Goal: Task Accomplishment & Management: Manage account settings

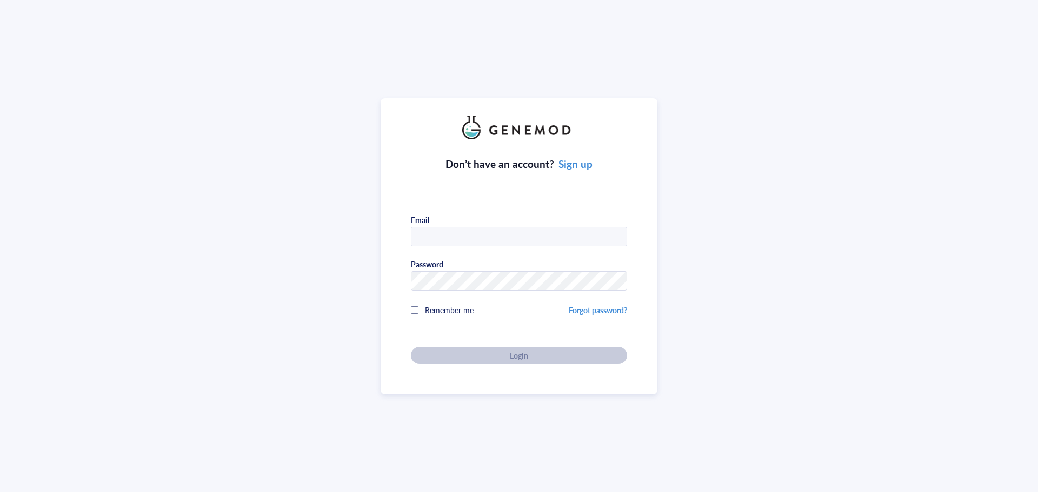
click at [418, 237] on input "text" at bounding box center [518, 236] width 215 height 19
type input "[PERSON_NAME][EMAIL_ADDRESS][DOMAIN_NAME]"
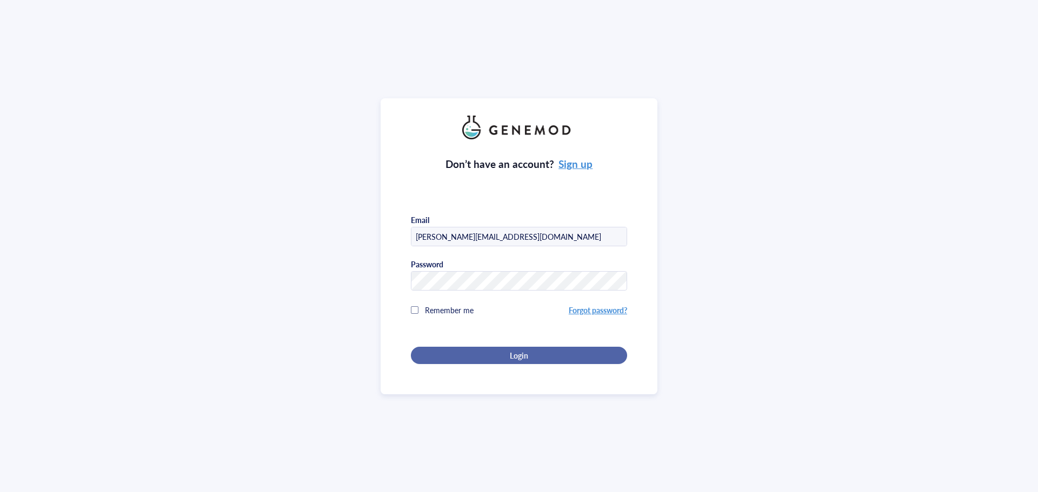
click at [526, 354] on div "Login" at bounding box center [519, 356] width 182 height 10
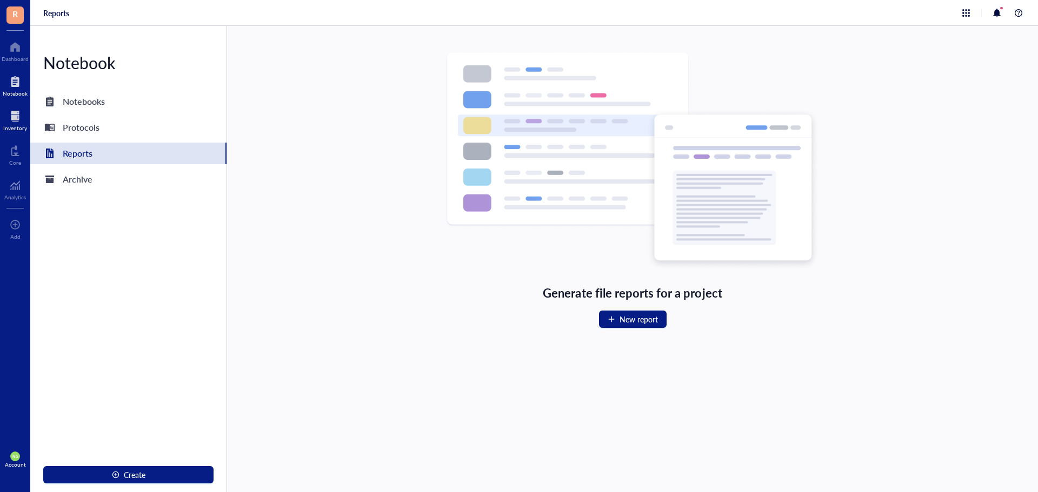
click at [14, 123] on div at bounding box center [15, 116] width 24 height 17
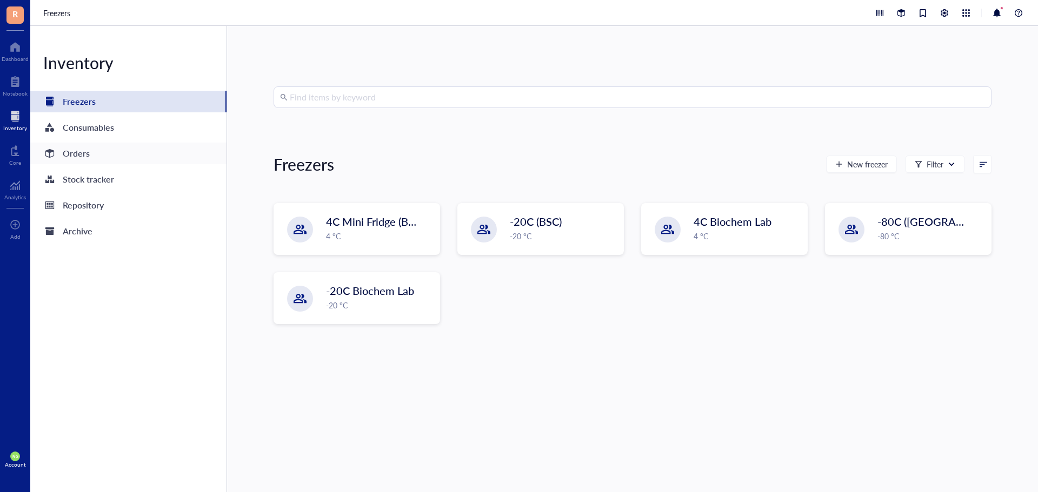
click at [71, 150] on div "Orders" at bounding box center [76, 153] width 27 height 15
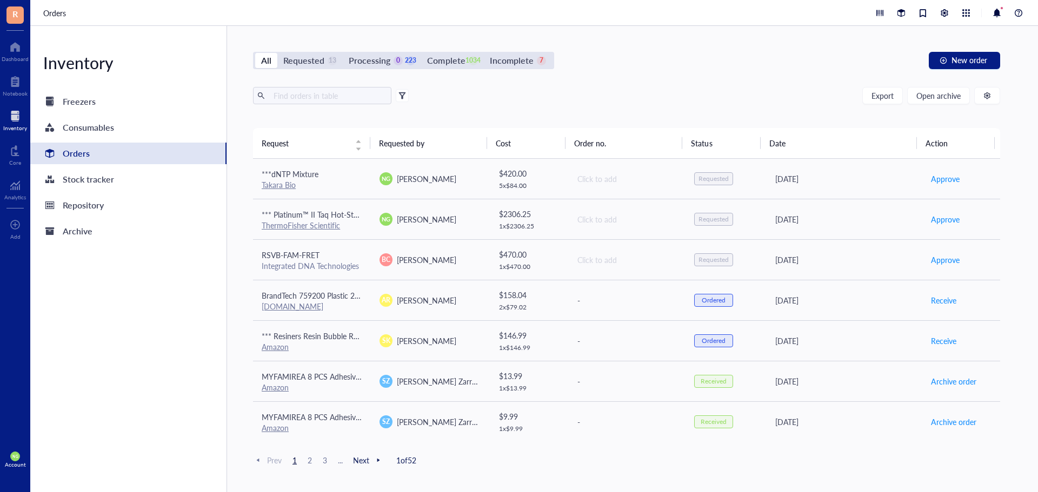
click at [13, 11] on span "R" at bounding box center [14, 14] width 5 height 14
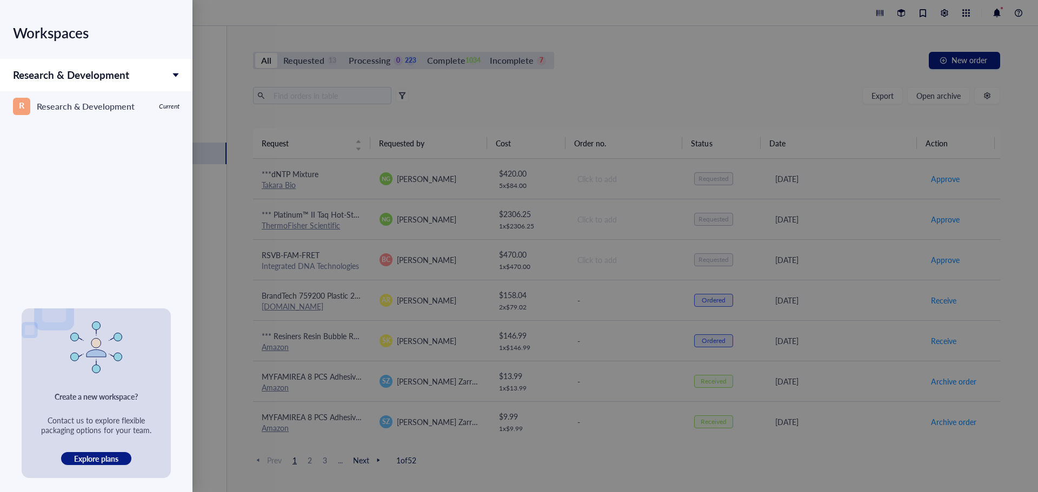
click at [13, 11] on div "Workspaces Research & Development R Research & Development Current" at bounding box center [96, 154] width 192 height 309
click at [176, 73] on icon at bounding box center [176, 75] width 6 height 4
click at [193, 58] on div at bounding box center [519, 246] width 1038 height 492
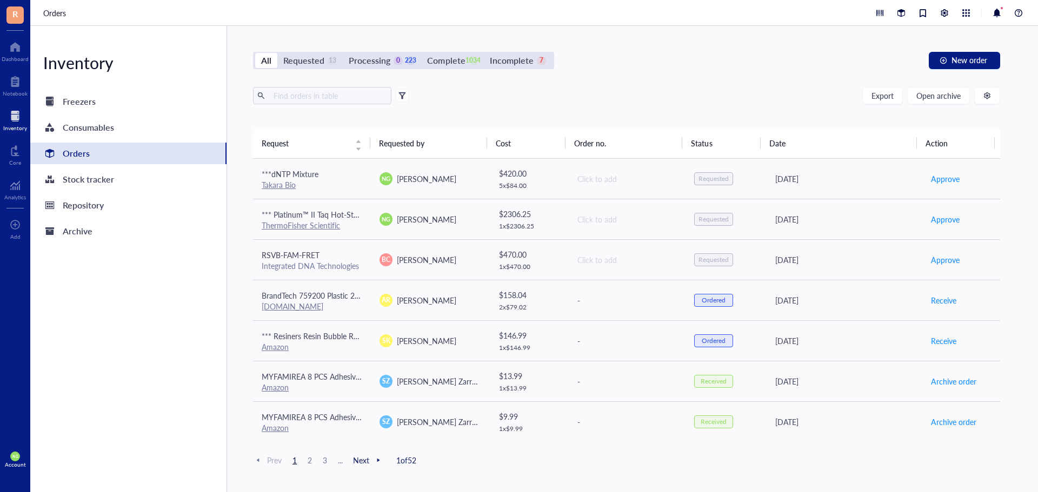
click at [16, 458] on span "NG" at bounding box center [14, 456] width 5 height 4
click at [68, 416] on link "Account settings" at bounding box center [76, 419] width 71 height 19
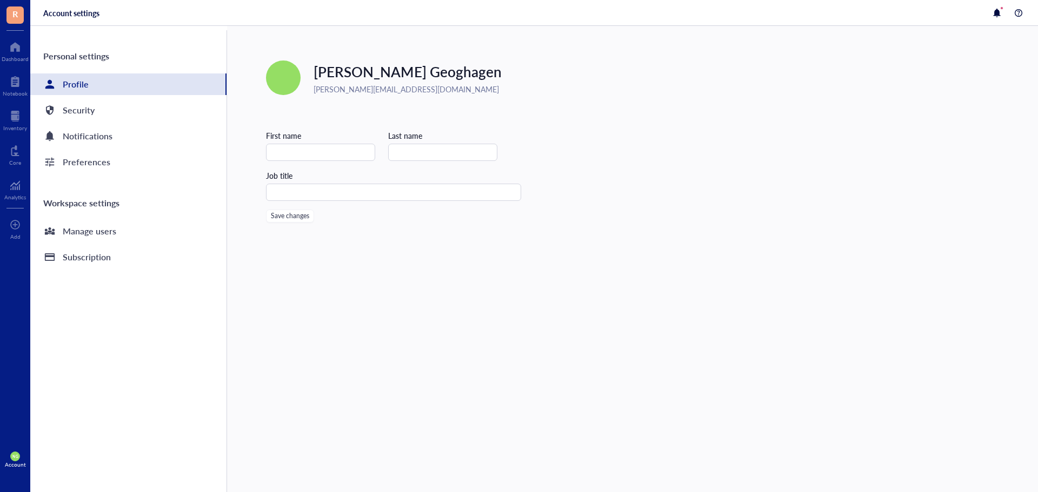
type input "Neil"
type input "Geoghagen"
click at [320, 196] on input "text" at bounding box center [393, 192] width 255 height 17
type input "Laboratory Manager"
click at [287, 215] on span "Save changes" at bounding box center [290, 216] width 38 height 8
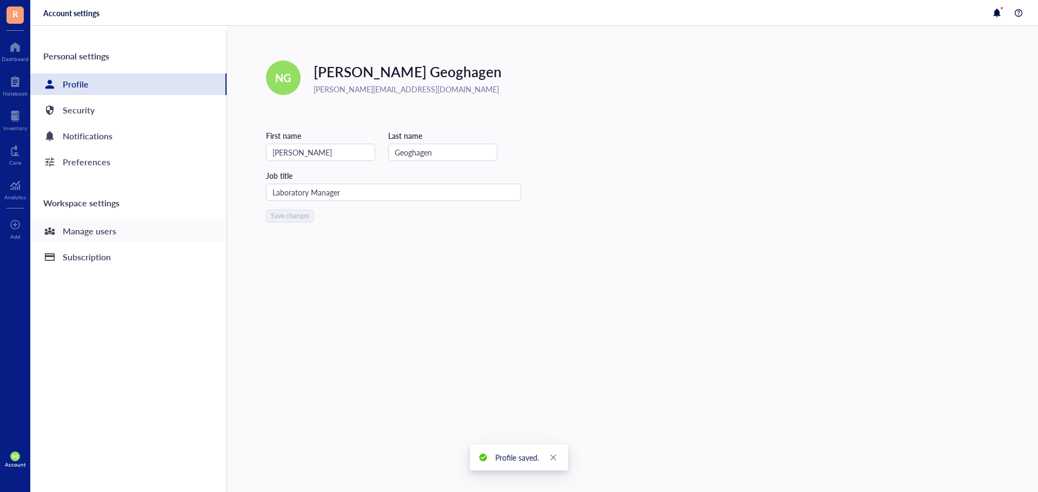
click at [112, 234] on div "Manage users" at bounding box center [89, 231] width 53 height 15
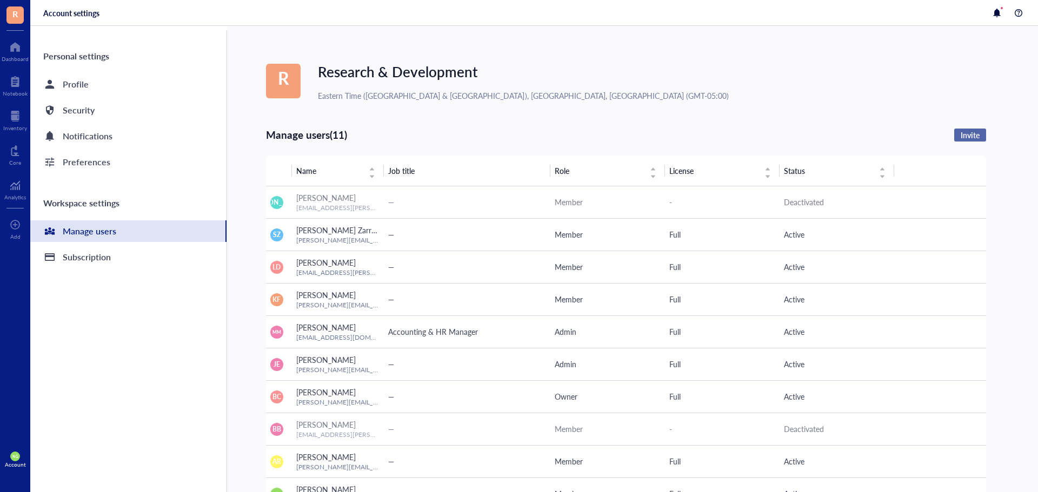
click at [966, 136] on span "Invite" at bounding box center [969, 135] width 19 height 10
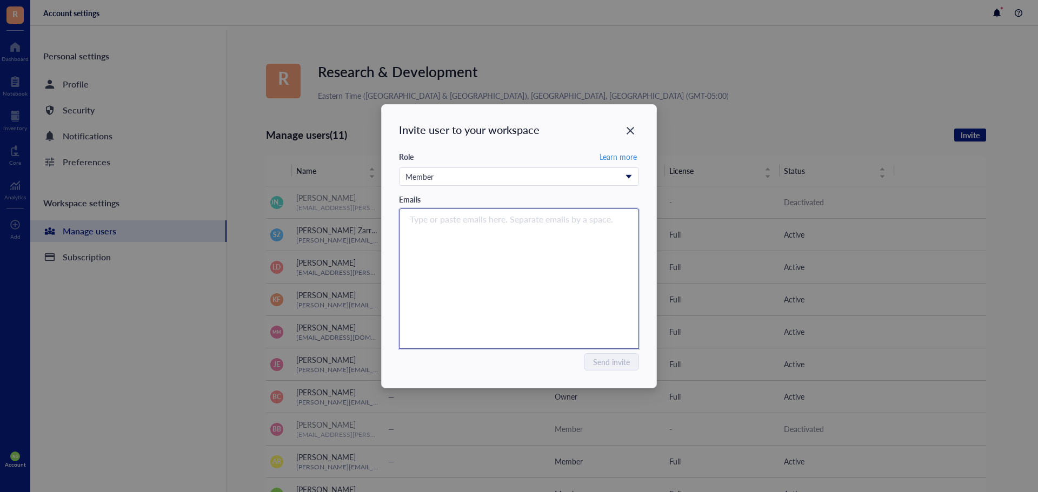
click at [457, 221] on input "search" at bounding box center [516, 219] width 213 height 13
paste input "[EMAIL_ADDRESS][PERSON_NAME][DOMAIN_NAME]"
type input "[EMAIL_ADDRESS][PERSON_NAME][DOMAIN_NAME]"
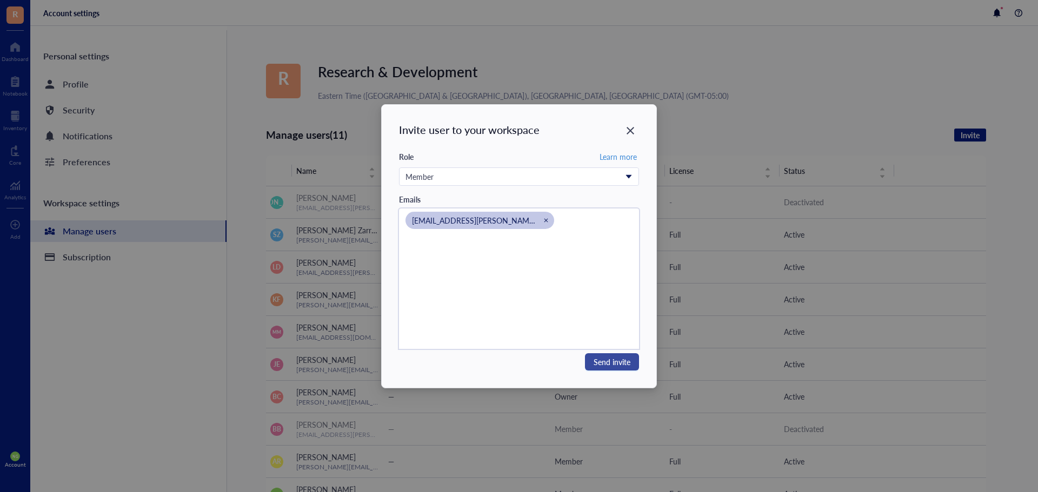
click at [610, 359] on span "Send invite" at bounding box center [611, 362] width 37 height 12
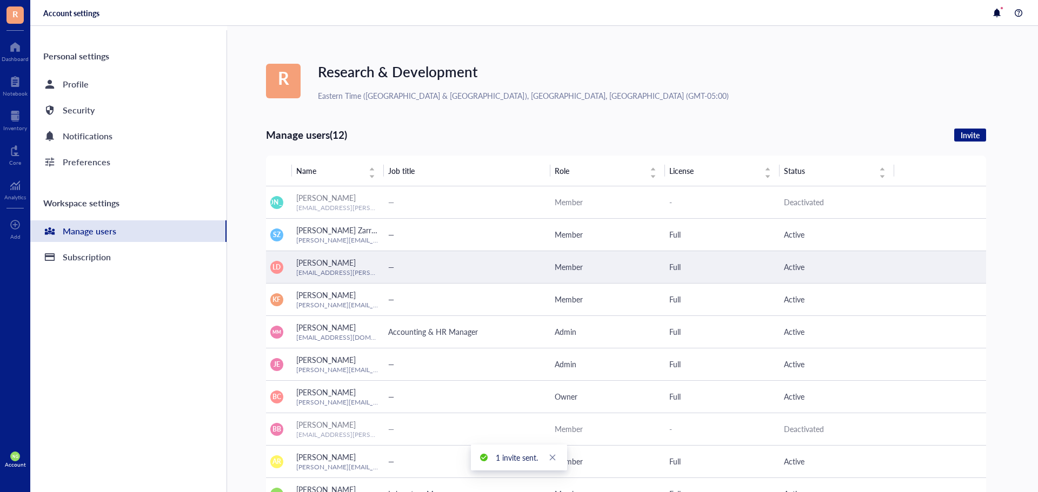
click at [349, 266] on div "[PERSON_NAME]" at bounding box center [337, 263] width 83 height 12
drag, startPoint x: 344, startPoint y: 265, endPoint x: 316, endPoint y: 266, distance: 28.6
click at [317, 264] on span "[PERSON_NAME]" at bounding box center [325, 262] width 59 height 11
click at [315, 266] on span "[PERSON_NAME]" at bounding box center [325, 262] width 59 height 11
click at [684, 262] on div "Full" at bounding box center [722, 267] width 106 height 12
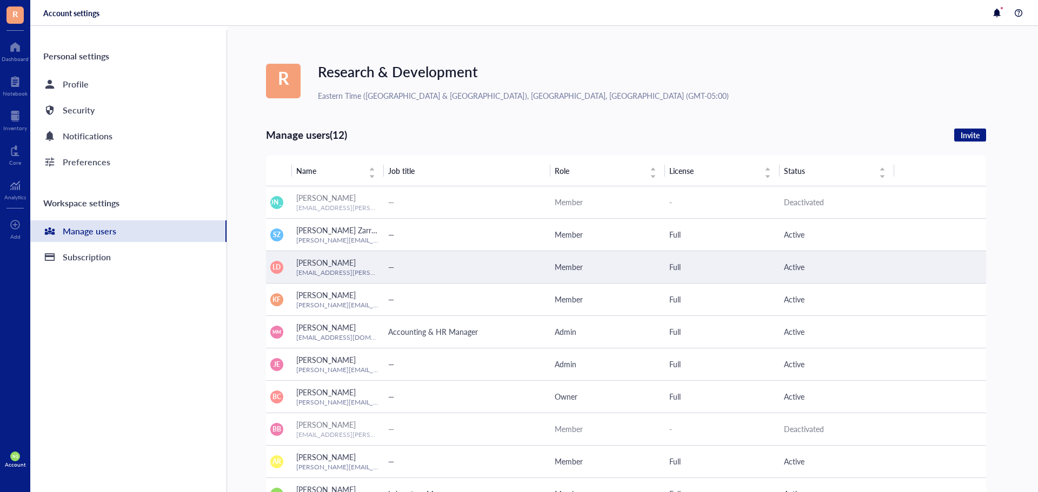
click at [593, 262] on div "Member" at bounding box center [607, 267] width 106 height 12
click at [800, 263] on span "Active" at bounding box center [794, 267] width 21 height 11
click at [327, 266] on span "[PERSON_NAME]" at bounding box center [325, 262] width 59 height 11
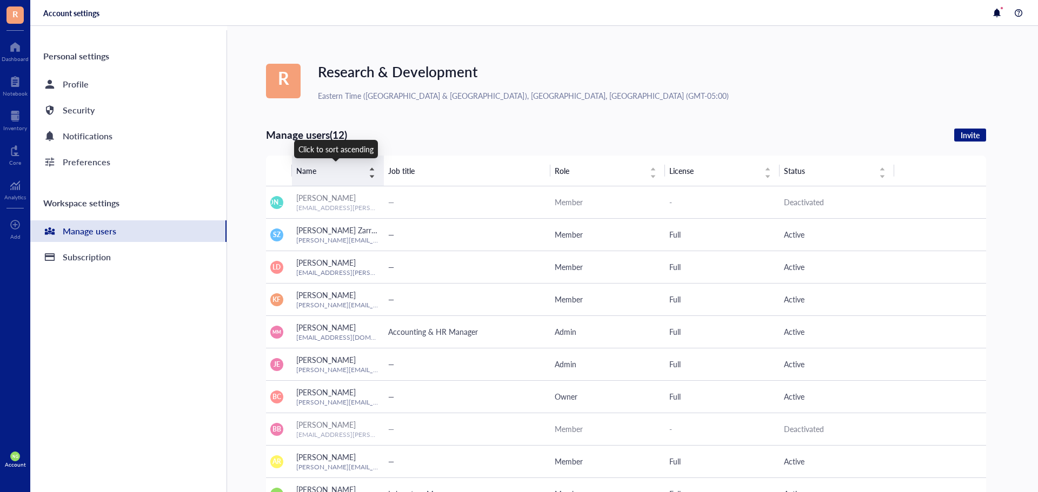
click at [372, 175] on div "Name" at bounding box center [335, 171] width 79 height 12
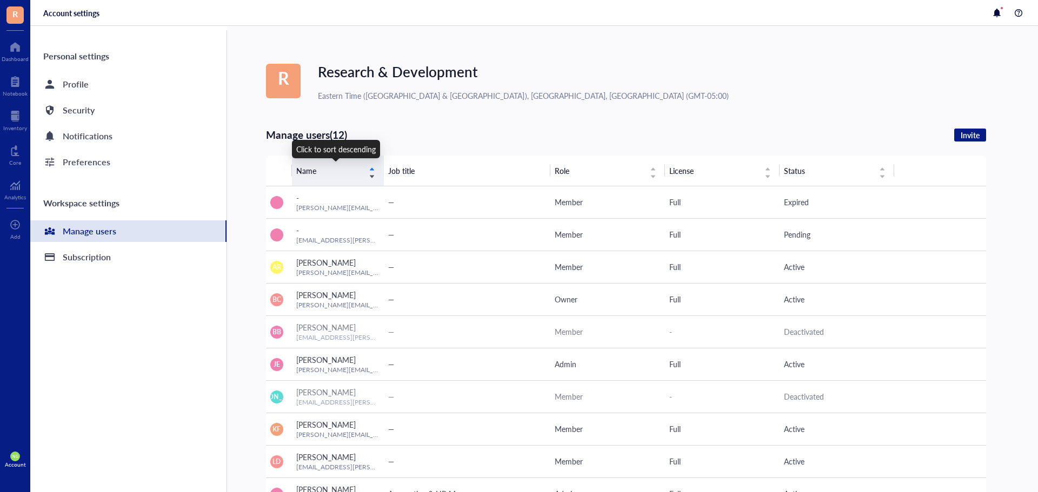
click at [373, 168] on div "Name" at bounding box center [335, 171] width 79 height 12
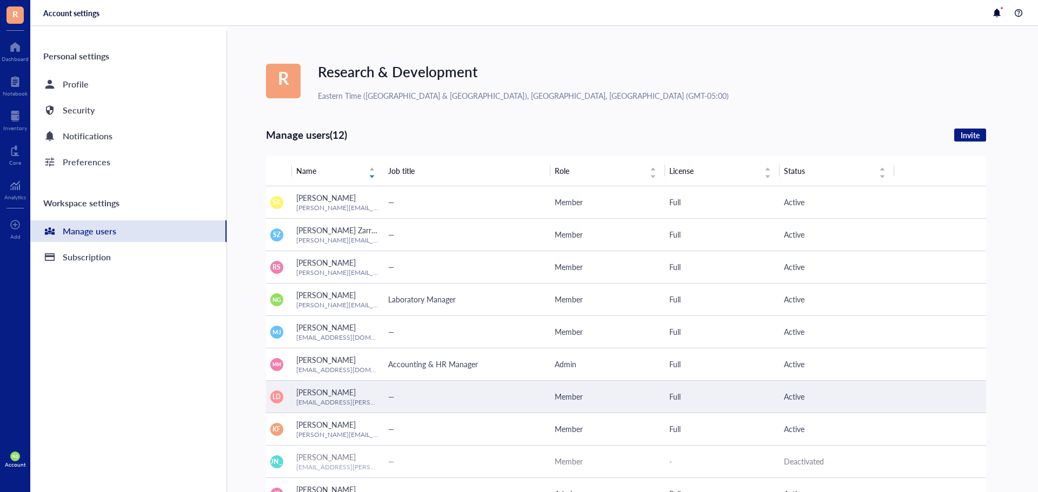
click at [322, 398] on div "[PERSON_NAME]" at bounding box center [337, 392] width 83 height 12
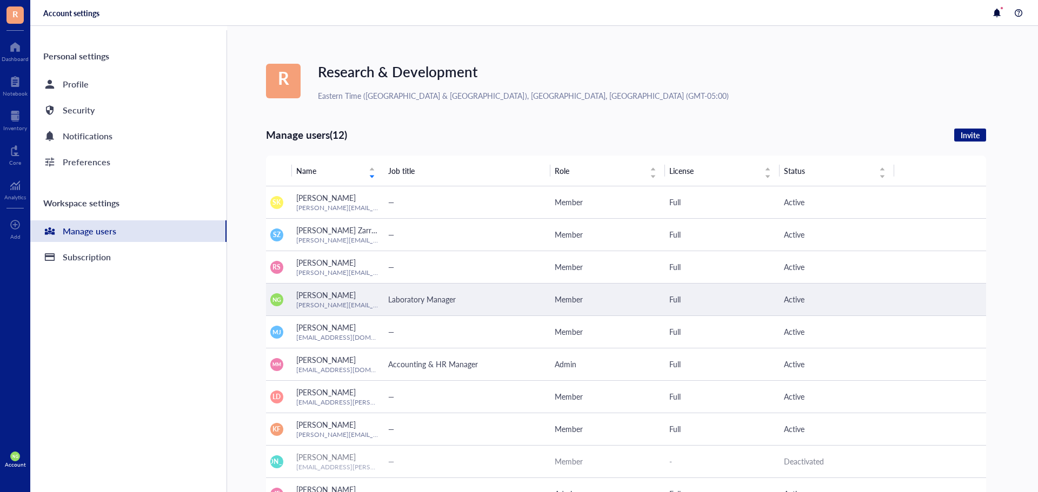
click at [570, 293] on td "Member" at bounding box center [607, 299] width 115 height 32
click at [570, 294] on div "Member" at bounding box center [607, 299] width 106 height 12
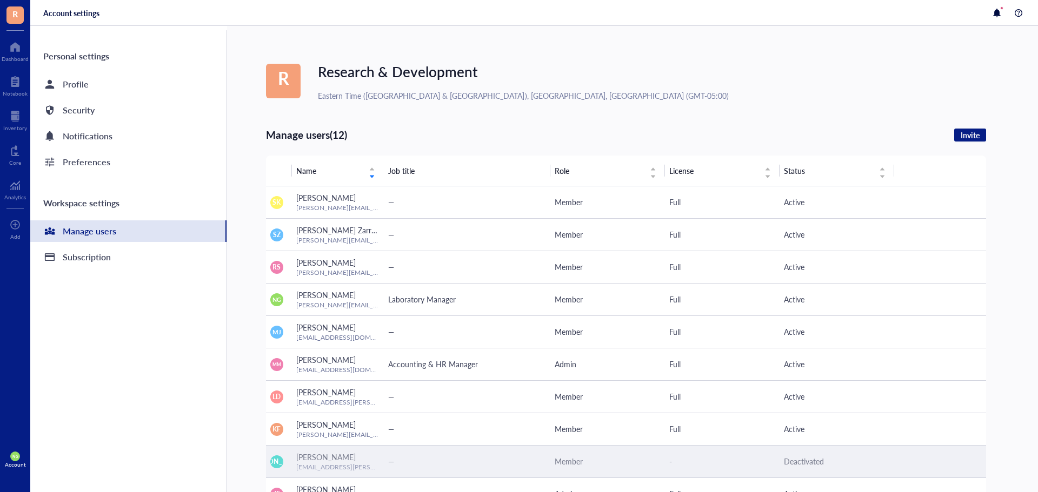
click at [813, 460] on span "Deactivated" at bounding box center [804, 461] width 40 height 11
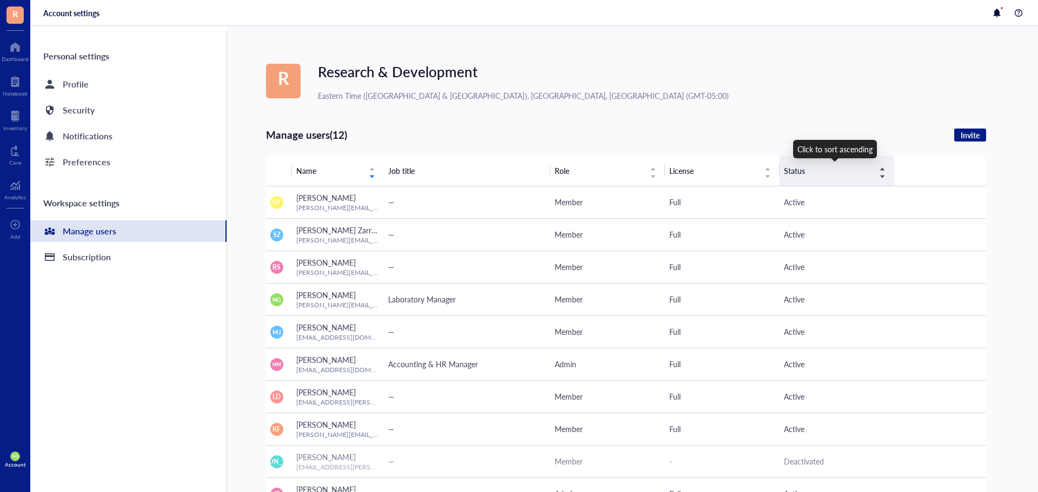
click at [879, 177] on div "Status" at bounding box center [835, 171] width 102 height 12
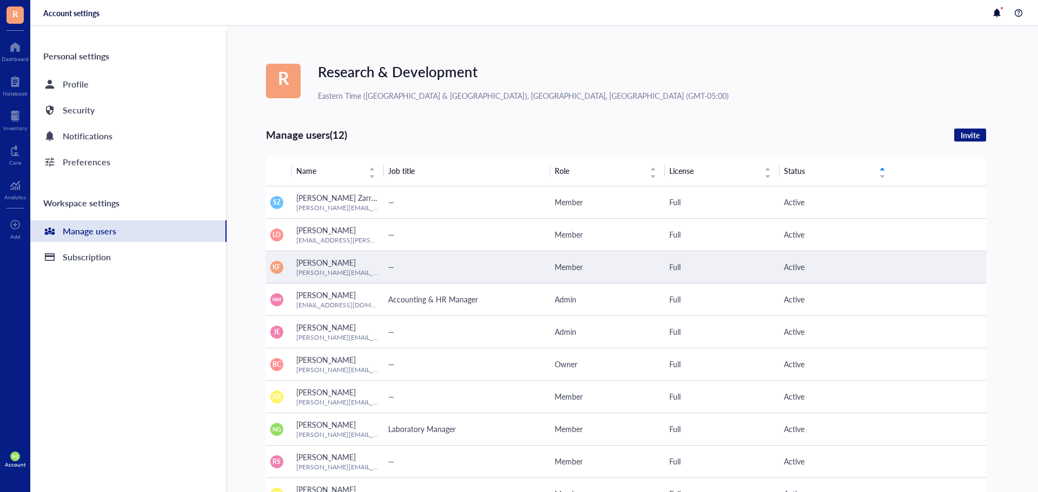
click at [801, 265] on span "Active" at bounding box center [794, 267] width 21 height 11
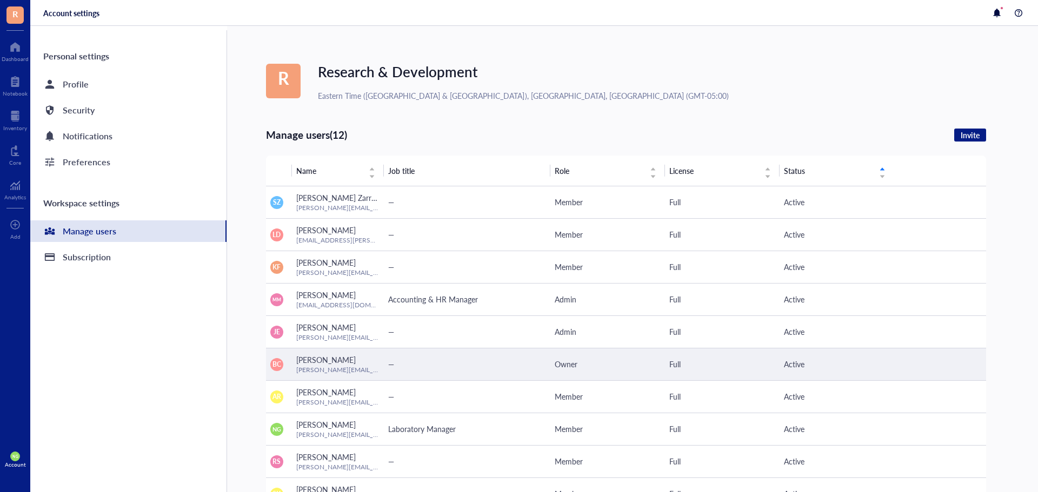
click at [339, 360] on div "[PERSON_NAME]" at bounding box center [337, 360] width 83 height 12
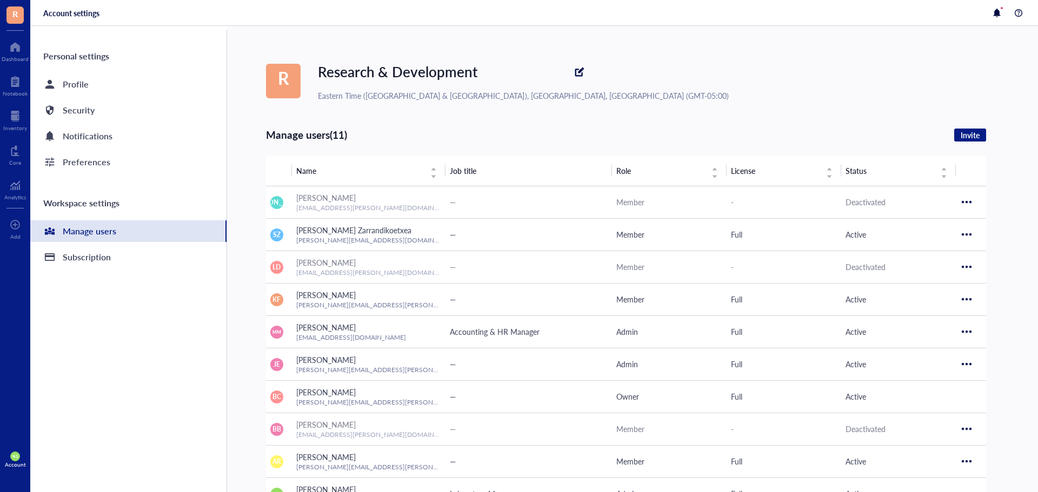
drag, startPoint x: 568, startPoint y: 133, endPoint x: 781, endPoint y: 121, distance: 213.3
click at [568, 133] on div "Manage users (11) Invite" at bounding box center [626, 135] width 720 height 15
click at [968, 64] on div "R Research & Development Eastern Time ([GEOGRAPHIC_DATA] & [GEOGRAPHIC_DATA]), …" at bounding box center [652, 81] width 772 height 41
click at [993, 184] on div "R Research & Development Eastern Time ([GEOGRAPHIC_DATA] & [GEOGRAPHIC_DATA]), …" at bounding box center [652, 358] width 772 height 664
click at [65, 210] on div "Workspace settings" at bounding box center [128, 203] width 196 height 26
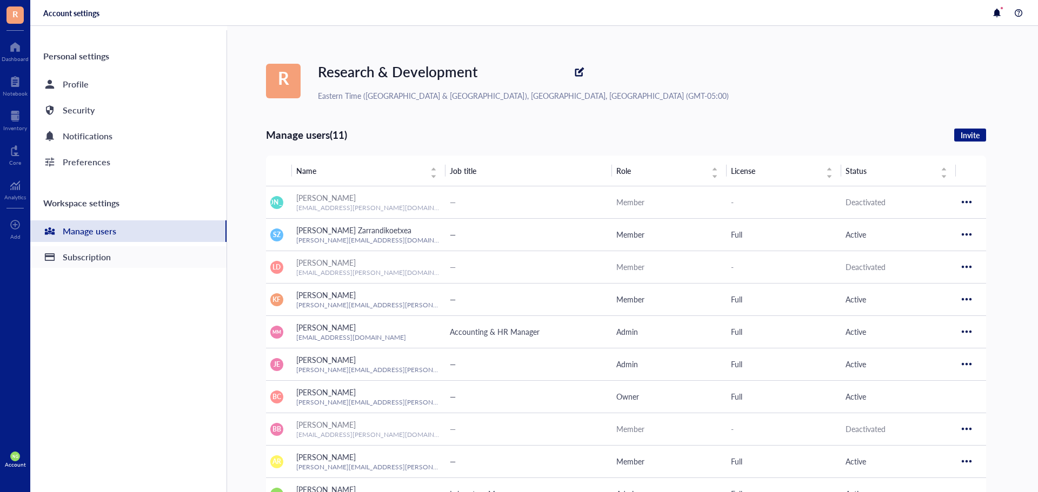
click at [80, 262] on div "Subscription" at bounding box center [87, 257] width 48 height 15
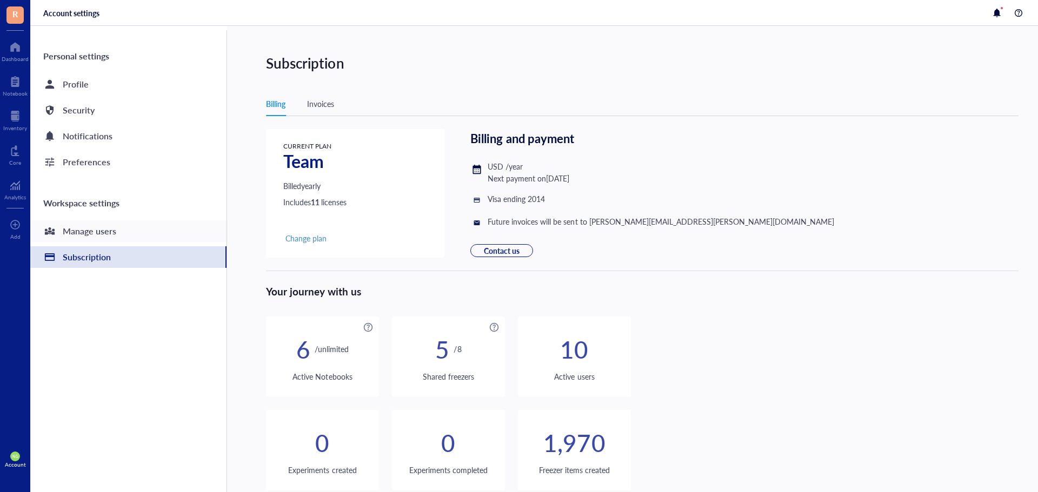
click at [83, 234] on div "Manage users" at bounding box center [89, 231] width 53 height 15
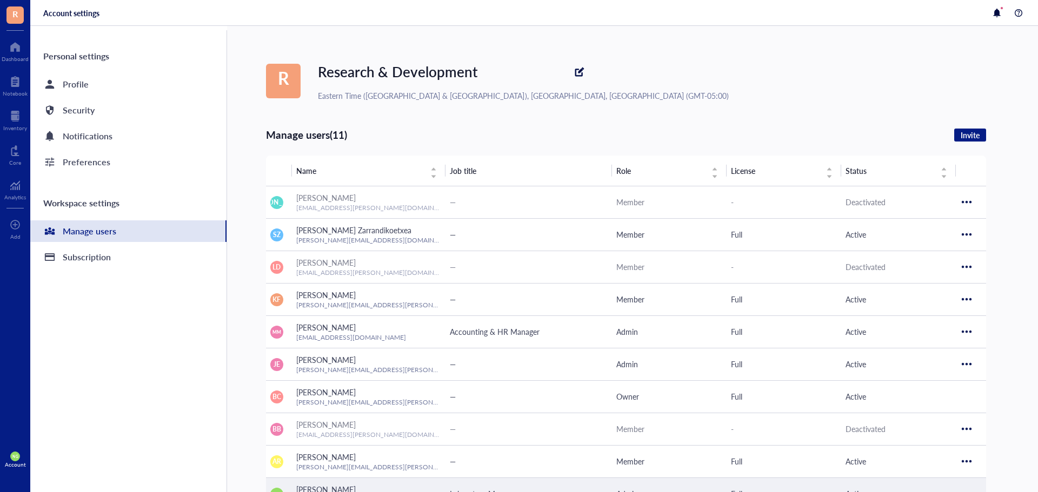
click at [500, 487] on td "Laboratory Manager" at bounding box center [528, 494] width 166 height 32
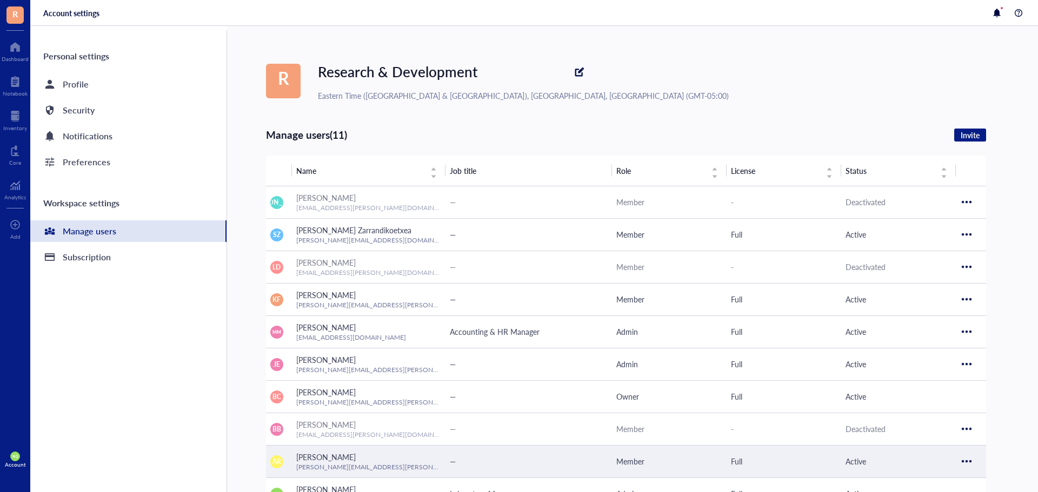
click at [739, 463] on div "Full" at bounding box center [784, 462] width 106 height 12
click at [972, 460] on div at bounding box center [966, 461] width 17 height 17
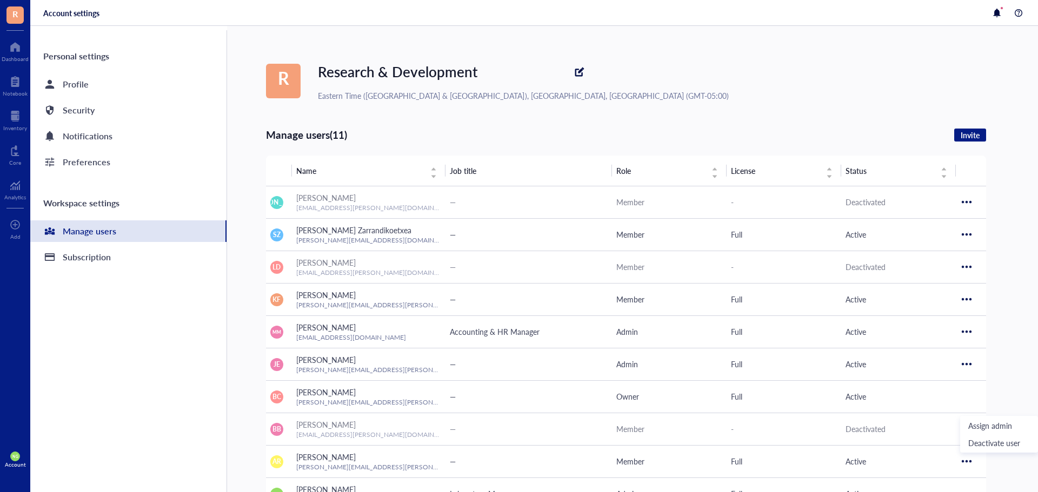
click at [677, 98] on div "R Research & Development Eastern Time ([GEOGRAPHIC_DATA] & [GEOGRAPHIC_DATA]), …" at bounding box center [652, 81] width 772 height 41
click at [19, 88] on div at bounding box center [15, 81] width 25 height 17
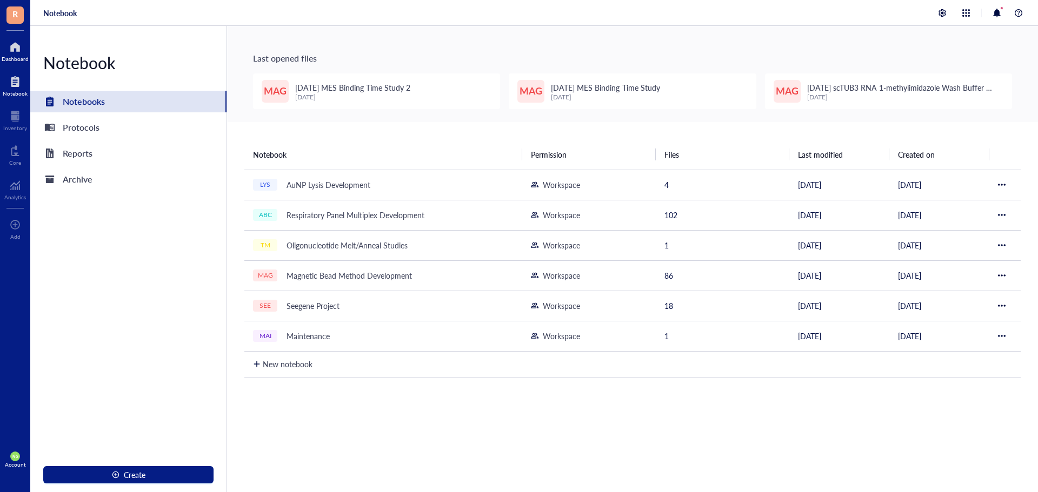
click at [12, 52] on div at bounding box center [15, 46] width 27 height 17
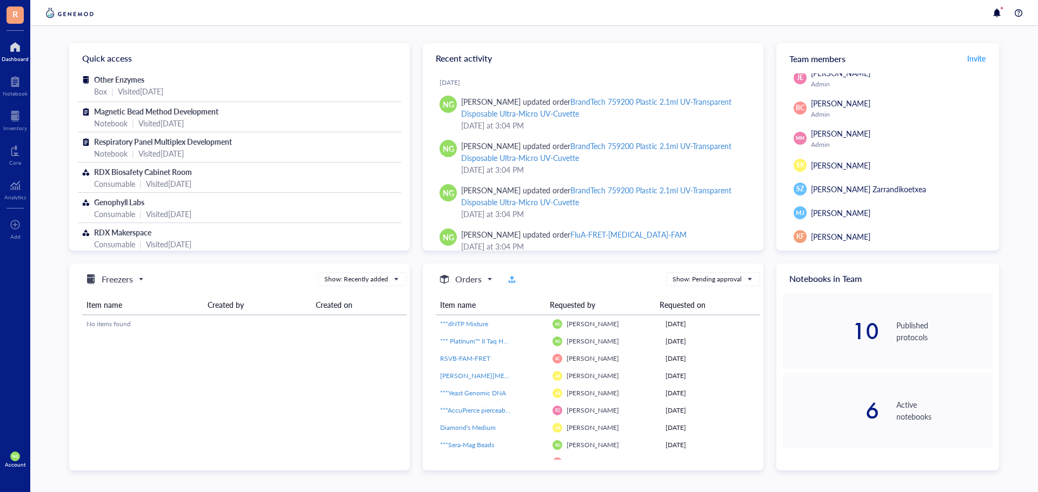
scroll to position [78, 0]
